Goal: Task Accomplishment & Management: Use online tool/utility

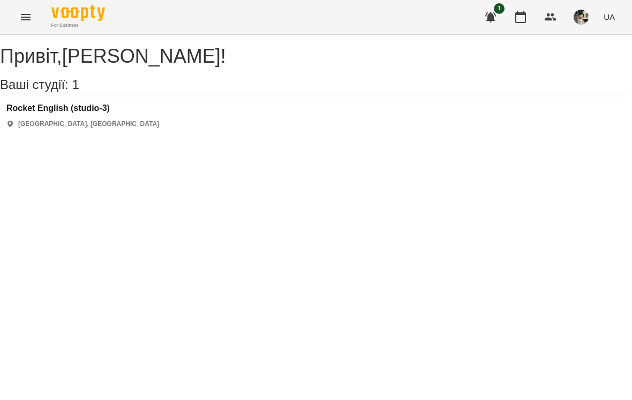
click at [523, 27] on button "button" at bounding box center [521, 17] width 26 height 26
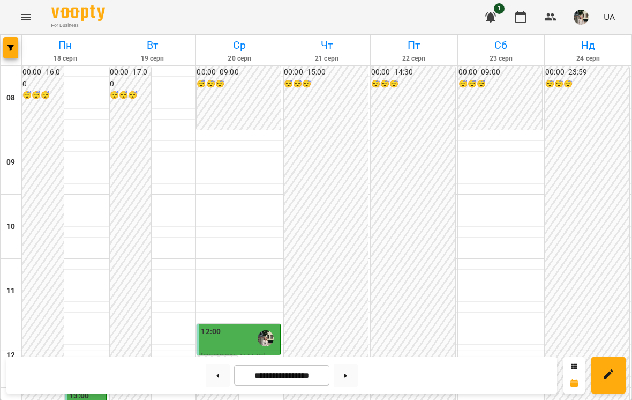
scroll to position [425, 0]
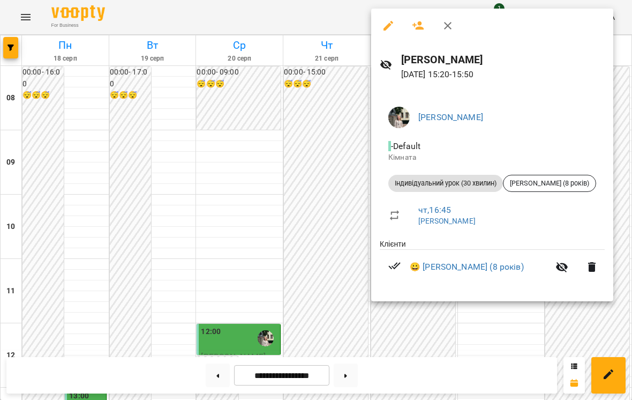
click at [335, 108] on div at bounding box center [316, 200] width 632 height 400
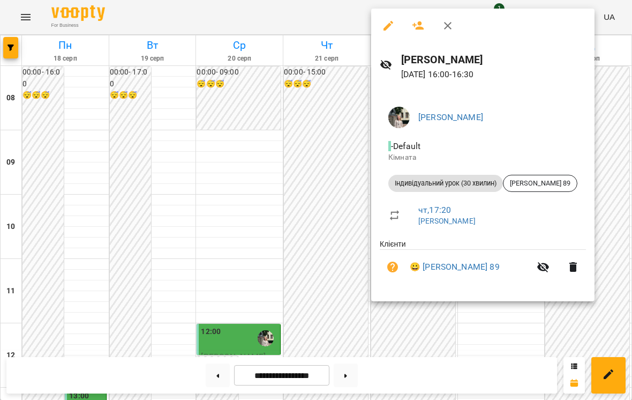
click at [292, 104] on div at bounding box center [316, 200] width 632 height 400
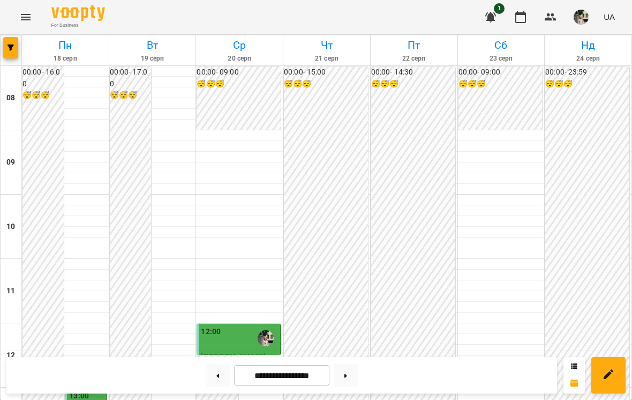
scroll to position [386, 0]
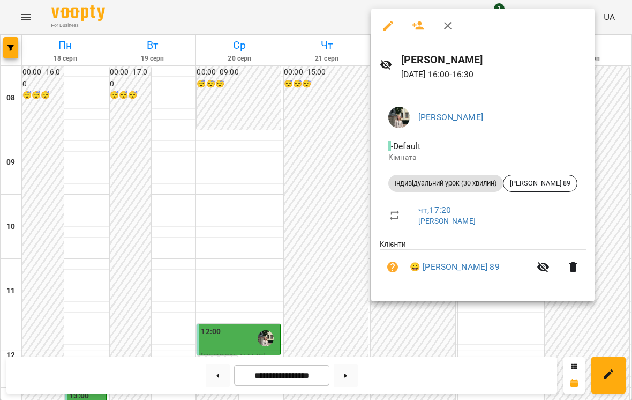
click at [233, 296] on div at bounding box center [316, 200] width 632 height 400
